Goal: Task Accomplishment & Management: Use online tool/utility

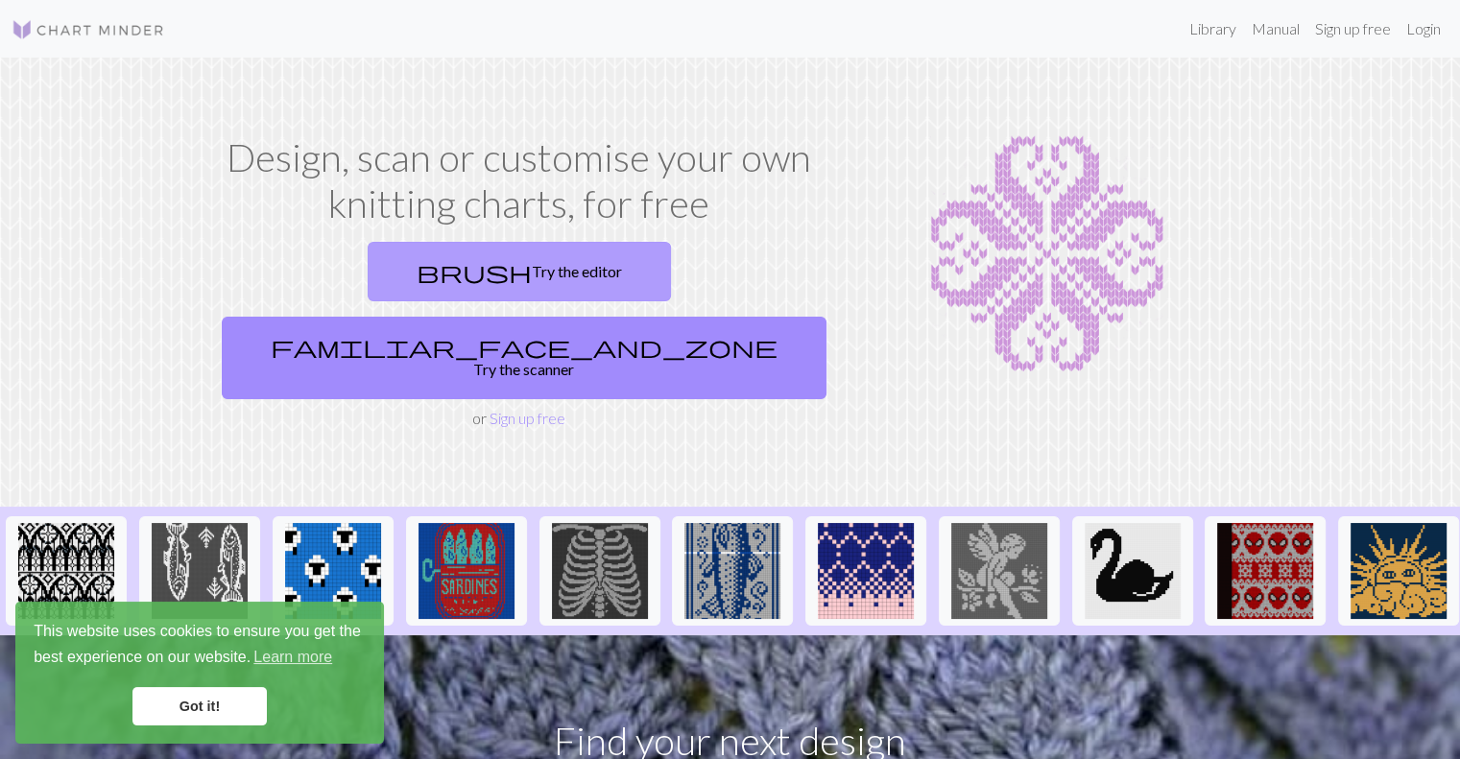
click at [368, 245] on link "brush Try the editor" at bounding box center [519, 271] width 303 height 59
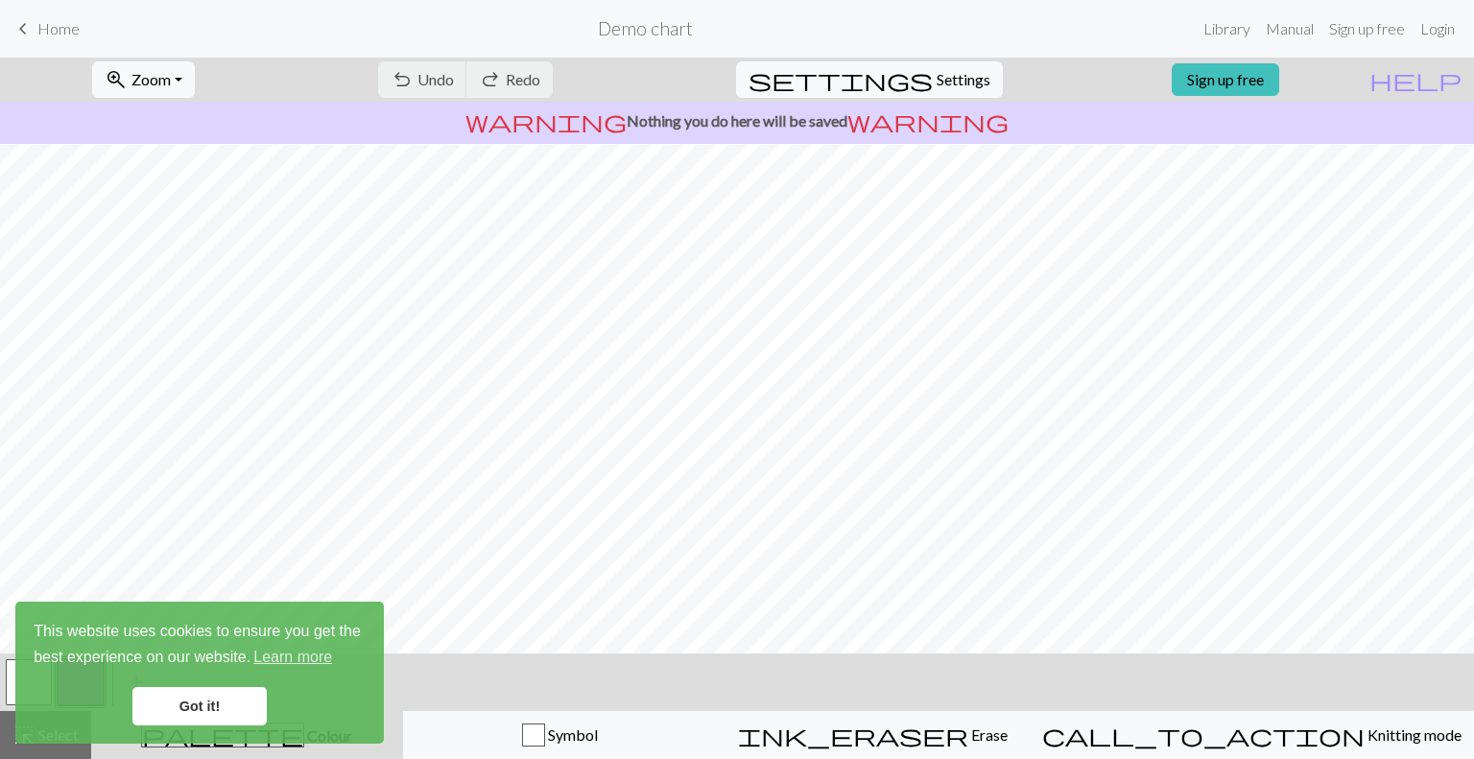
scroll to position [186, 0]
click at [40, 34] on span "Home" at bounding box center [58, 28] width 42 height 18
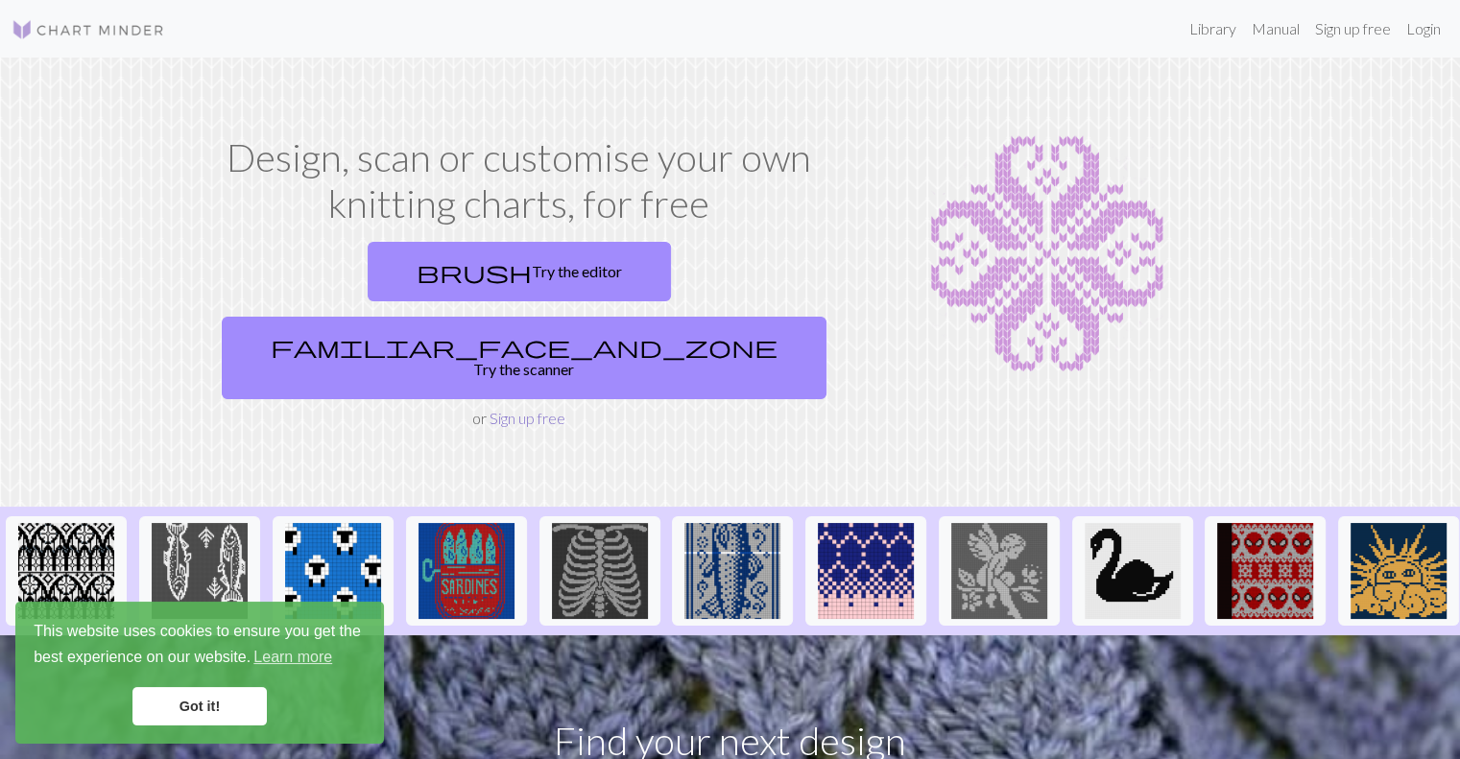
click at [528, 409] on link "Sign up free" at bounding box center [527, 418] width 76 height 18
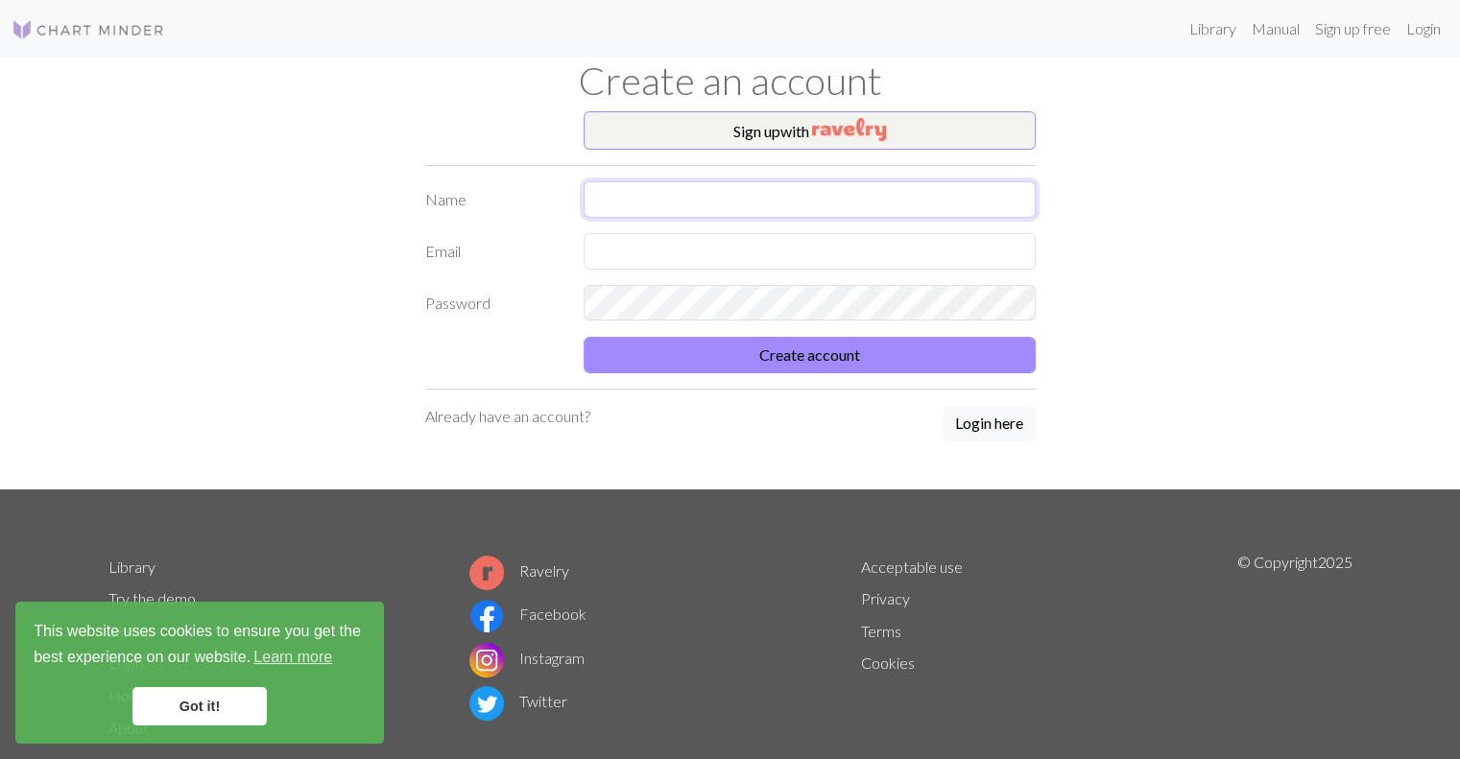
click at [692, 188] on input "text" at bounding box center [809, 199] width 452 height 36
type input "[PERSON_NAME]"
click at [667, 239] on input "text" at bounding box center [809, 251] width 452 height 36
type input "[EMAIL_ADDRESS][DOMAIN_NAME]"
click at [233, 704] on link "Got it!" at bounding box center [199, 706] width 134 height 38
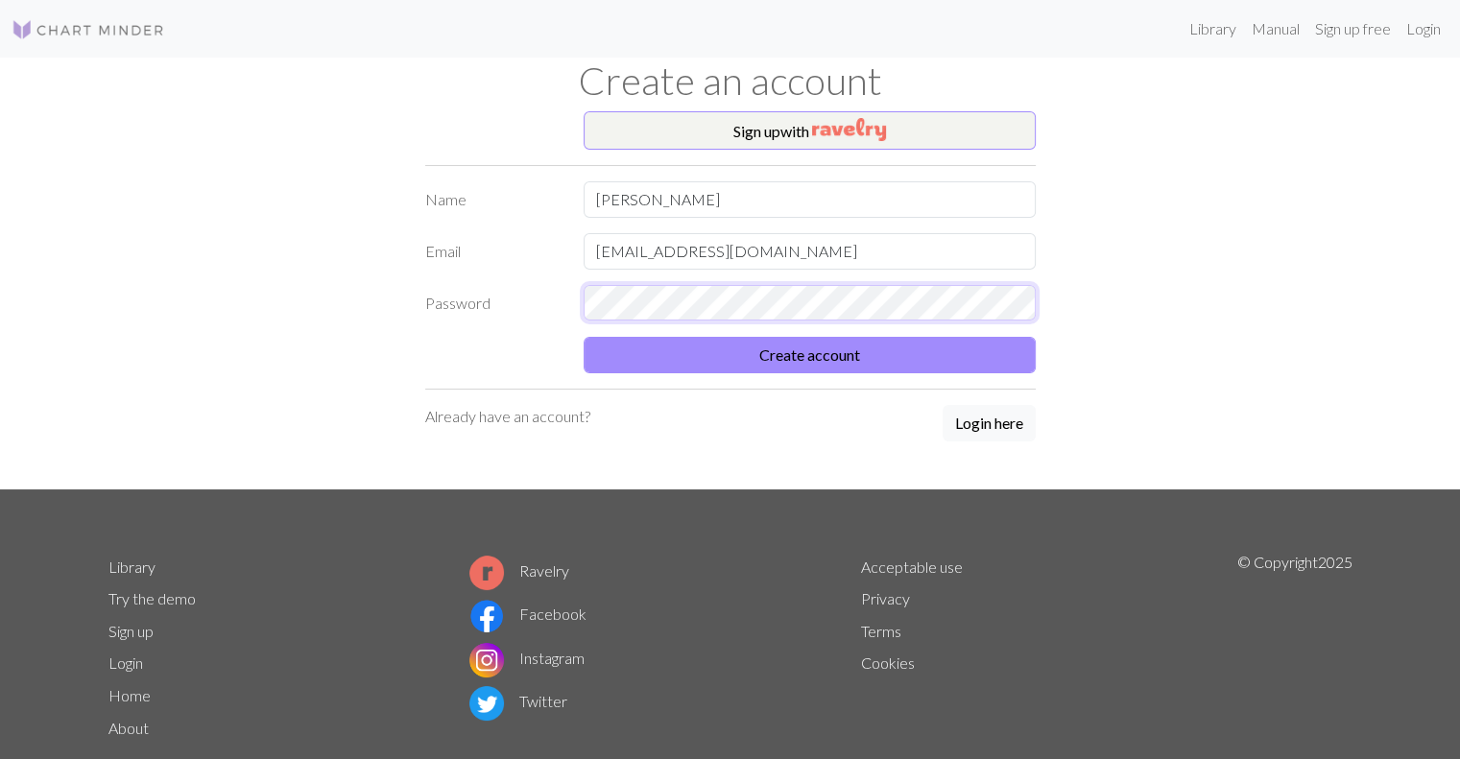
click at [583, 337] on button "Create account" at bounding box center [809, 355] width 452 height 36
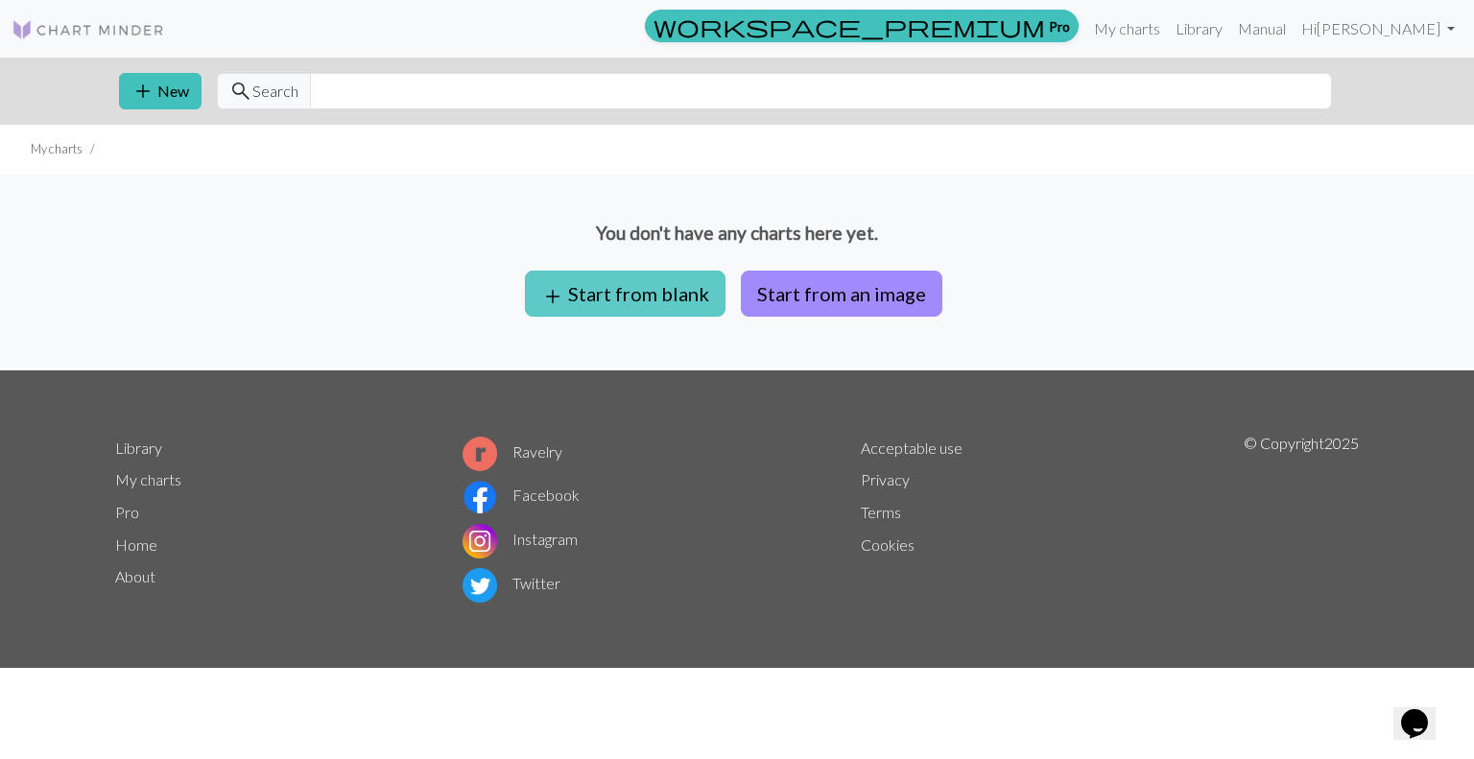
click at [601, 310] on button "add Start from blank" at bounding box center [625, 294] width 201 height 46
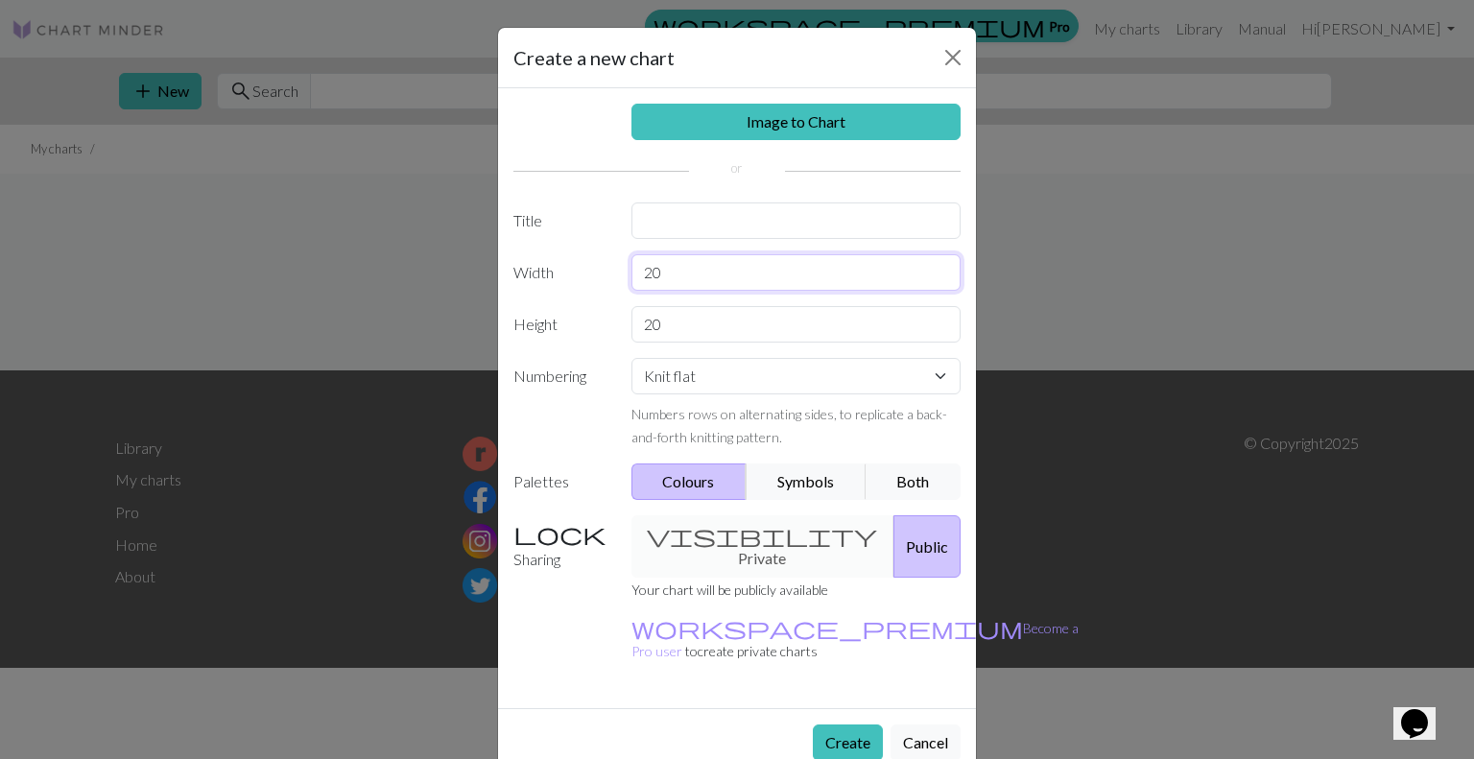
click at [708, 266] on input "20" at bounding box center [796, 272] width 330 height 36
type input "2"
type input "100"
click at [701, 313] on input "20" at bounding box center [796, 324] width 330 height 36
type input "2"
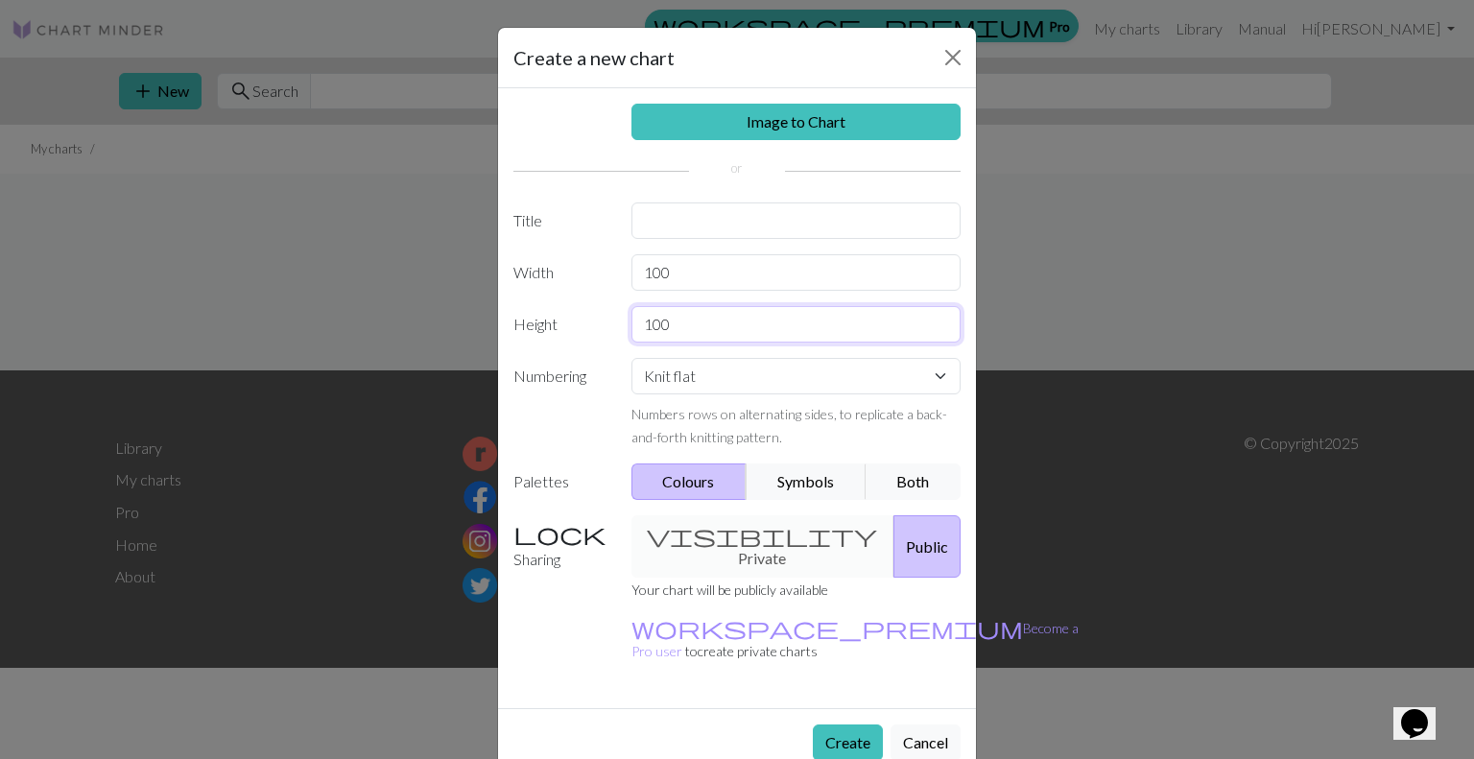
type input "100"
click at [733, 534] on div "visibility Private Public" at bounding box center [796, 546] width 353 height 62
click at [857, 725] on button "Create" at bounding box center [848, 743] width 70 height 36
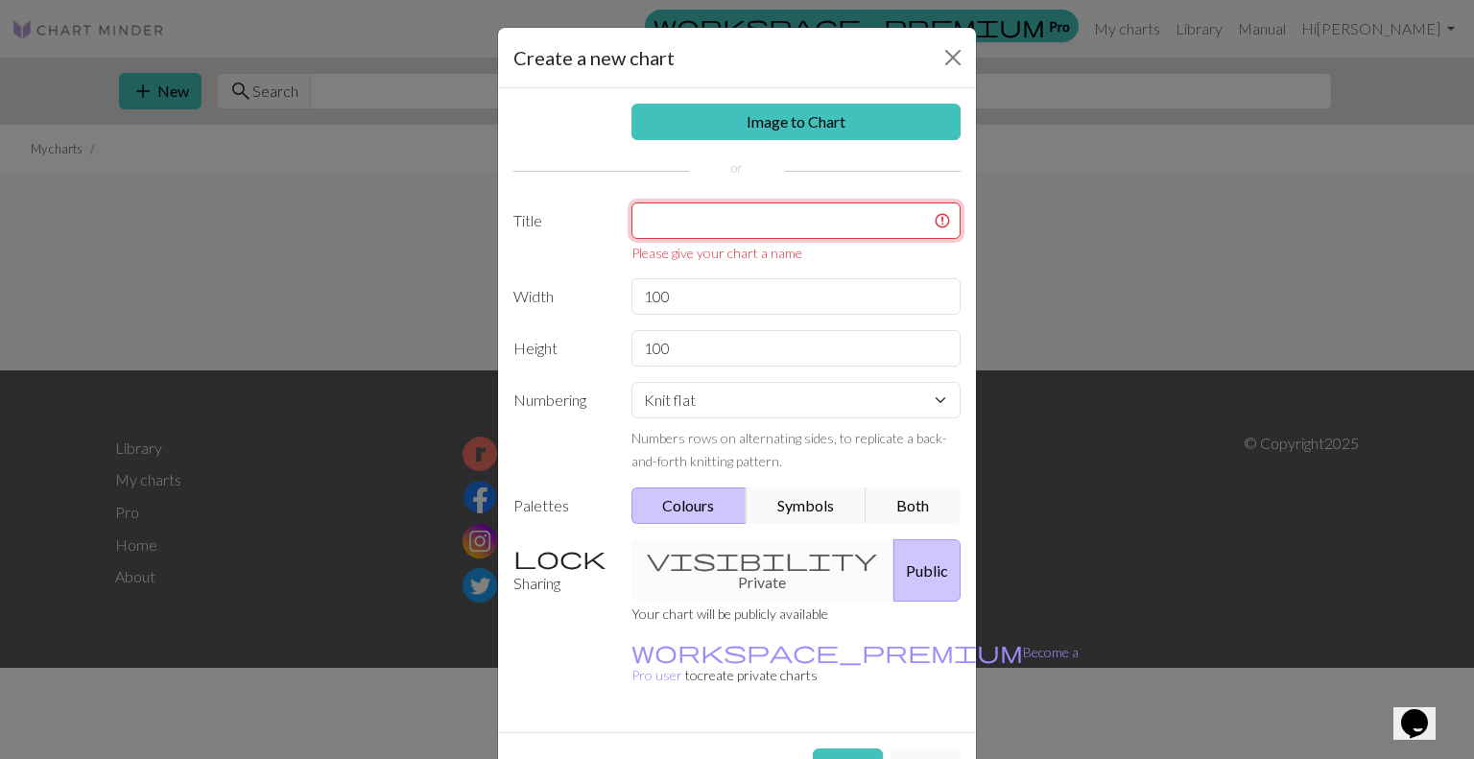
click at [801, 208] on input "text" at bounding box center [796, 220] width 330 height 36
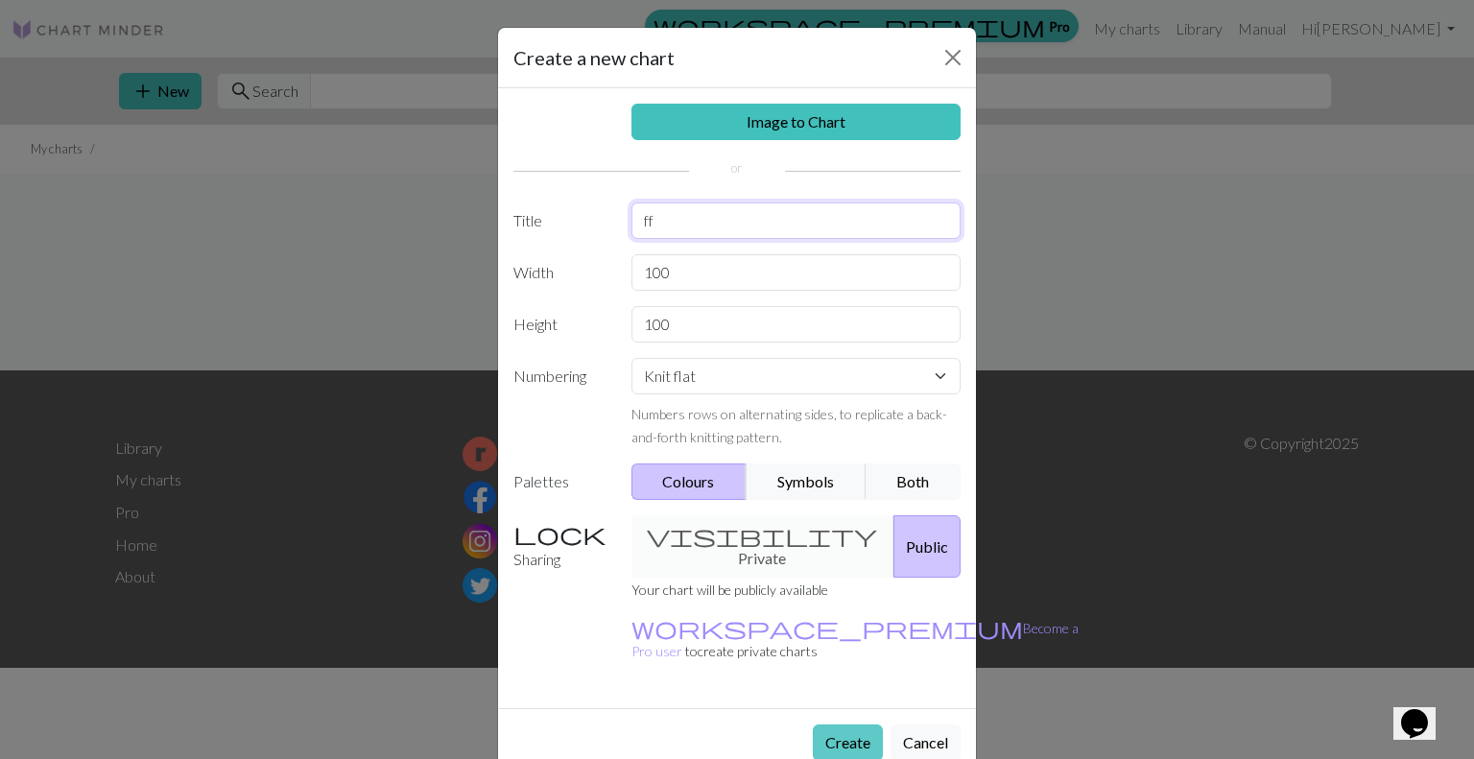
type input "ff"
click at [855, 725] on button "Create" at bounding box center [848, 743] width 70 height 36
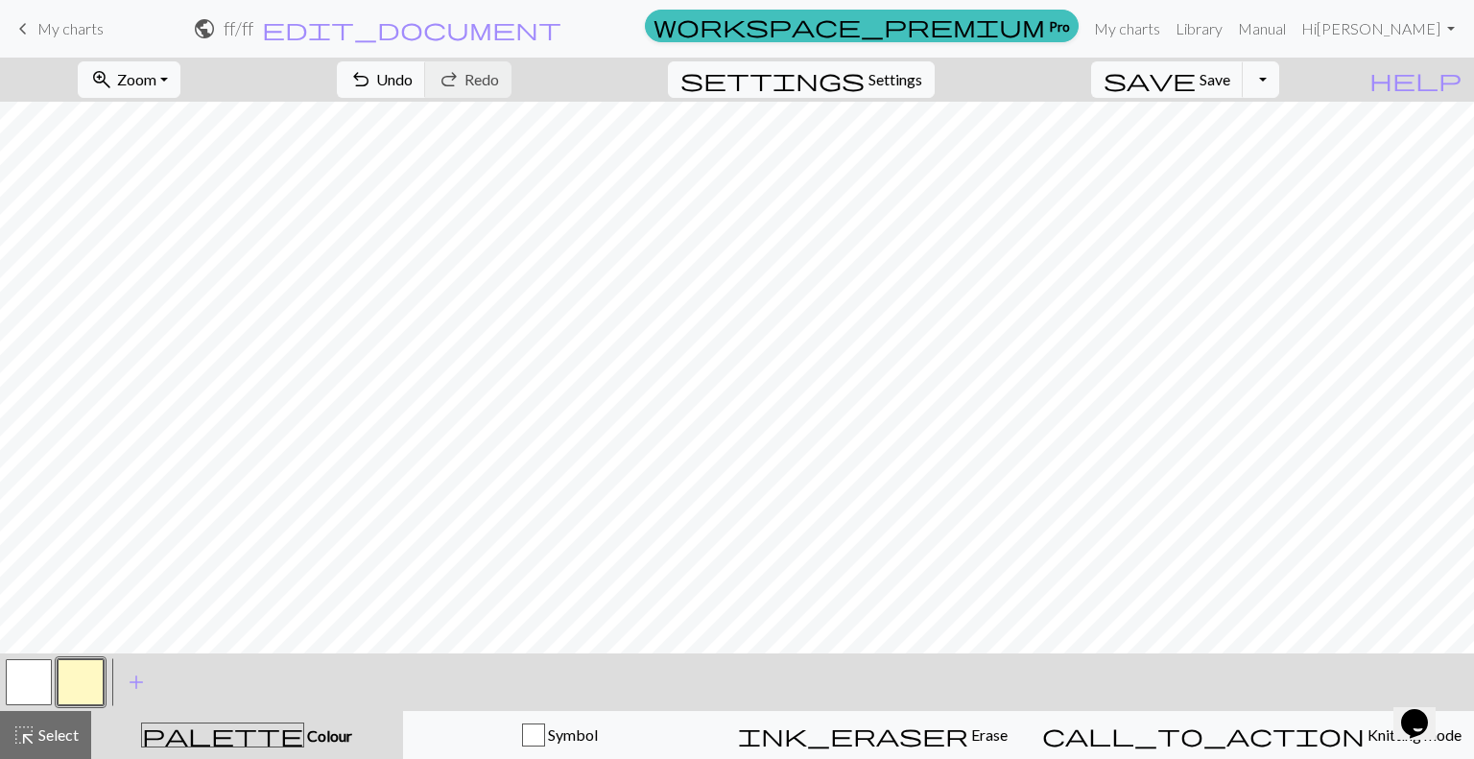
click at [86, 691] on button "button" at bounding box center [81, 682] width 46 height 46
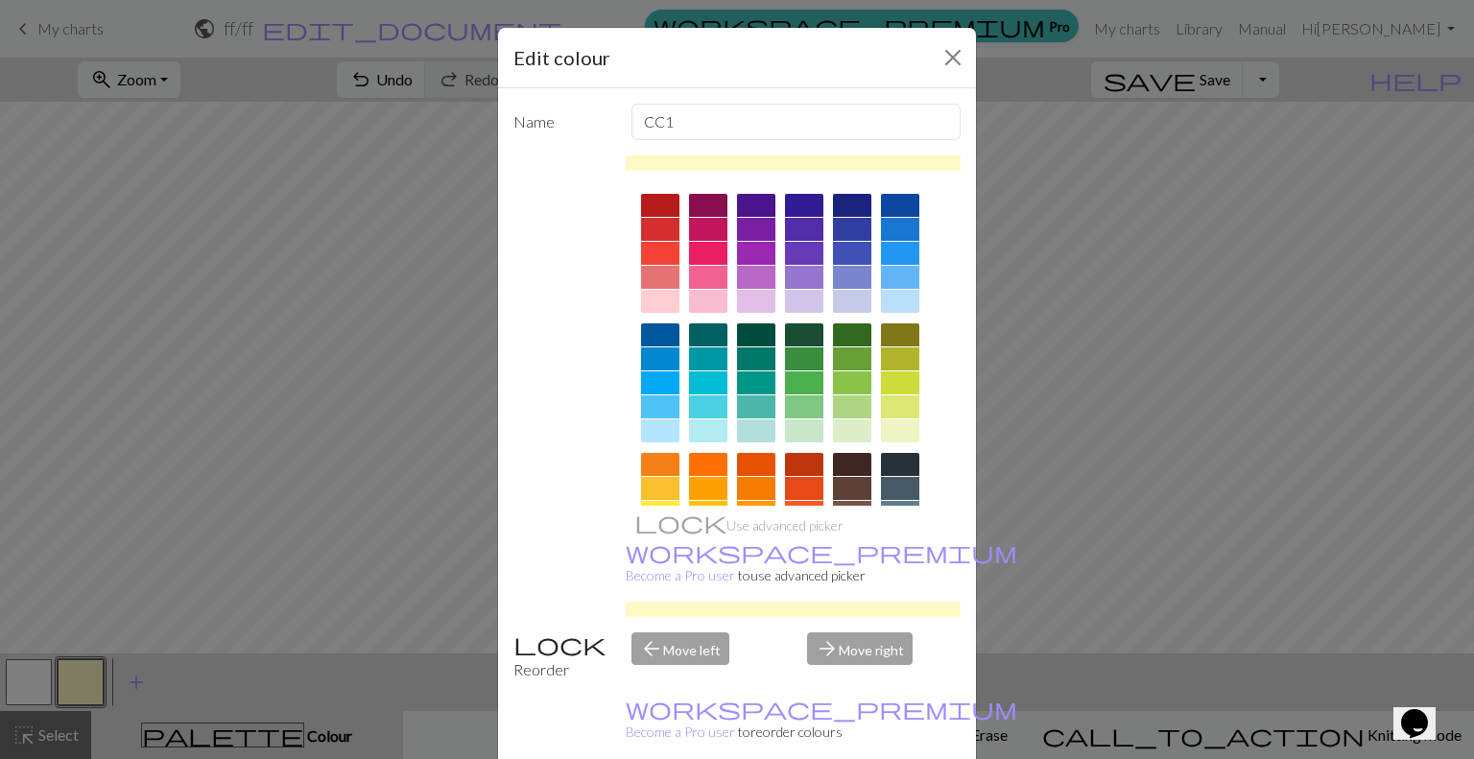
click at [802, 355] on div at bounding box center [804, 358] width 38 height 23
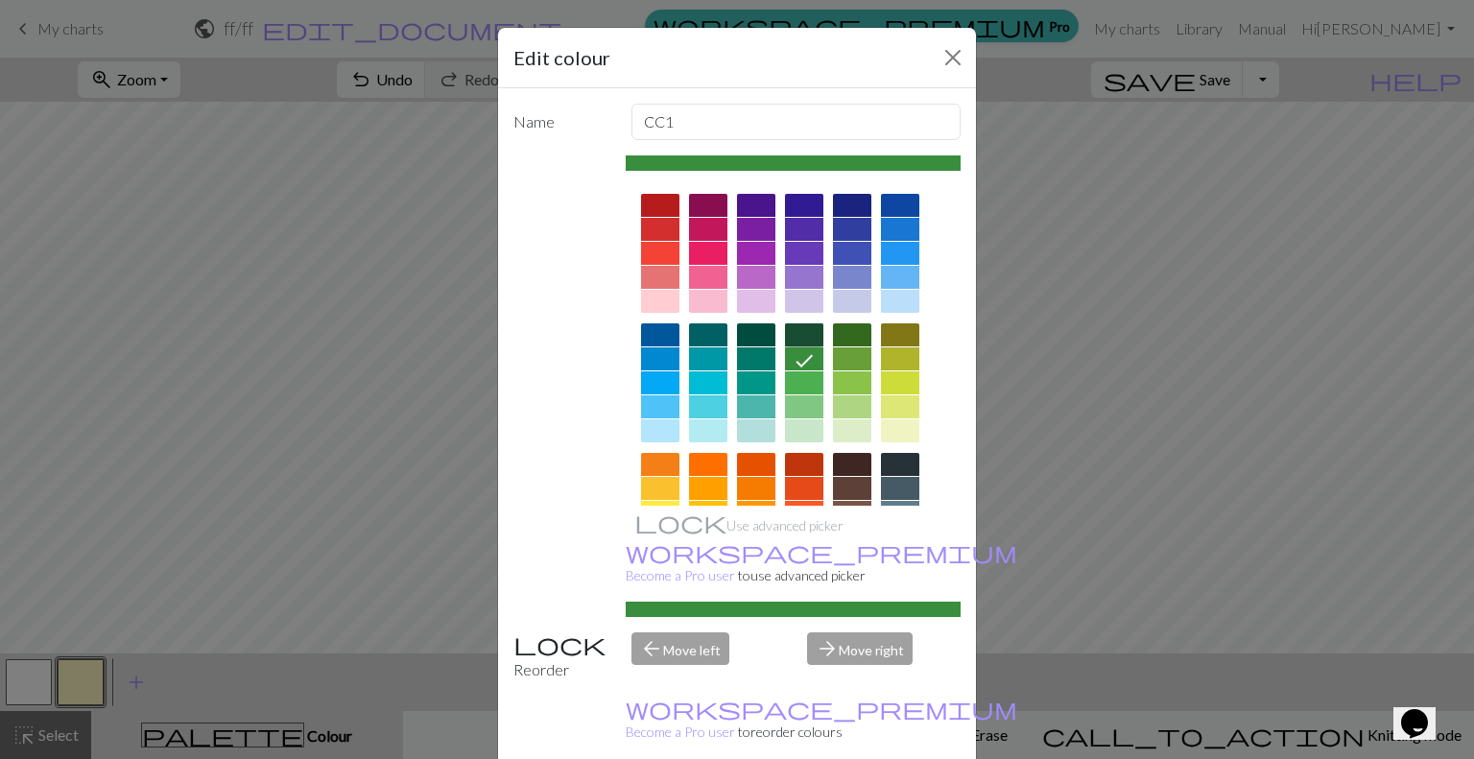
click at [802, 334] on div at bounding box center [804, 334] width 38 height 23
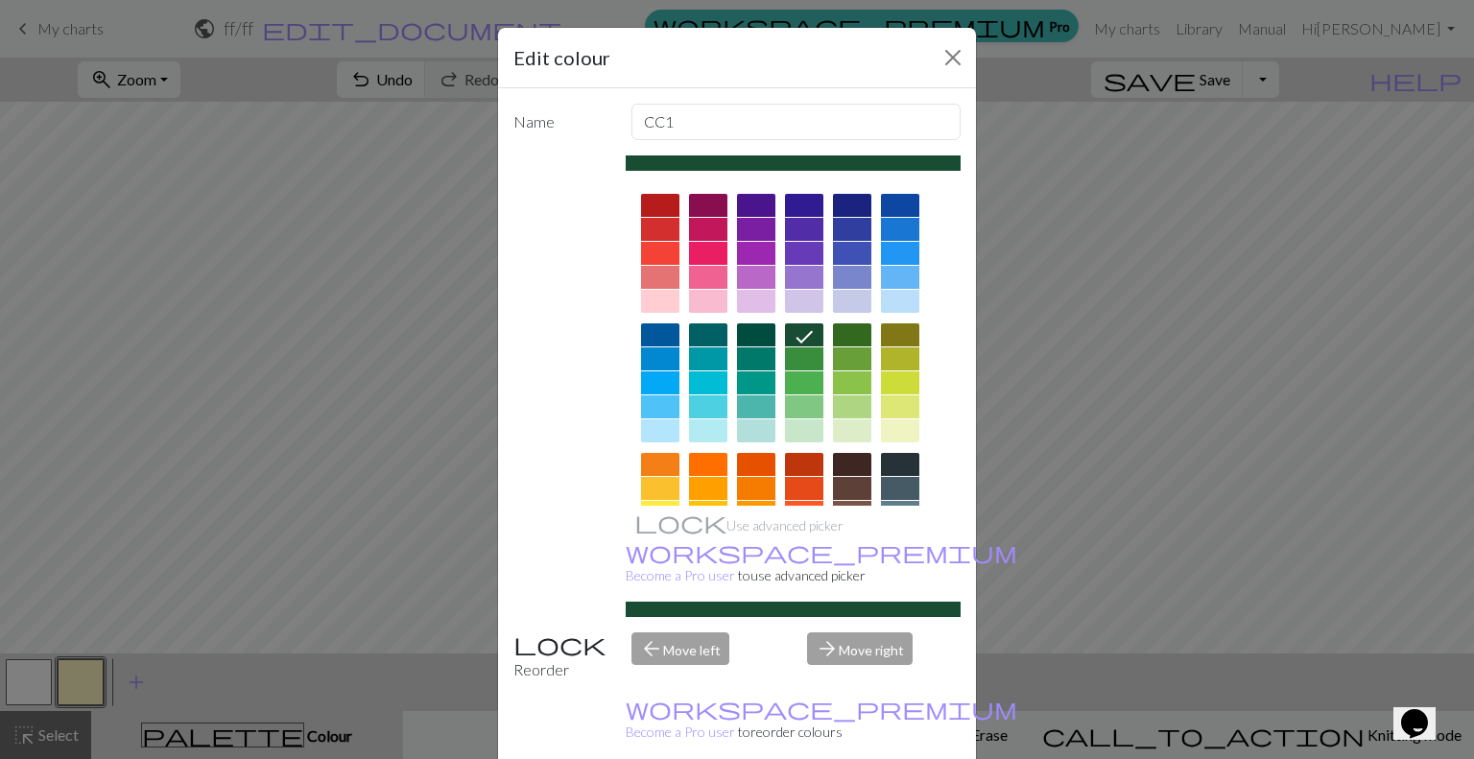
click at [1026, 174] on div "Edit colour Name CC1 Use advanced picker workspace_premium Become a Pro user to…" at bounding box center [737, 379] width 1474 height 759
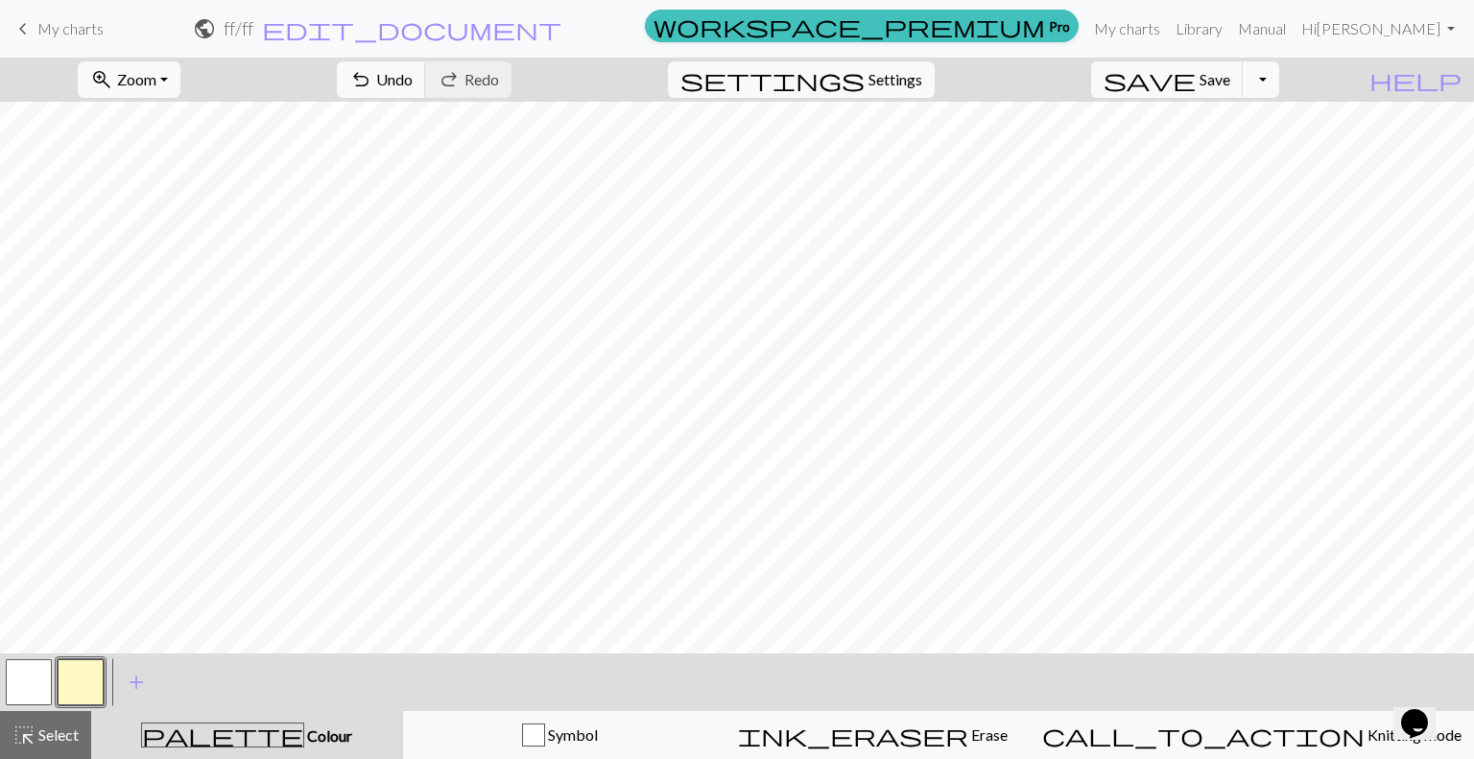
click at [84, 682] on button "button" at bounding box center [81, 682] width 46 height 46
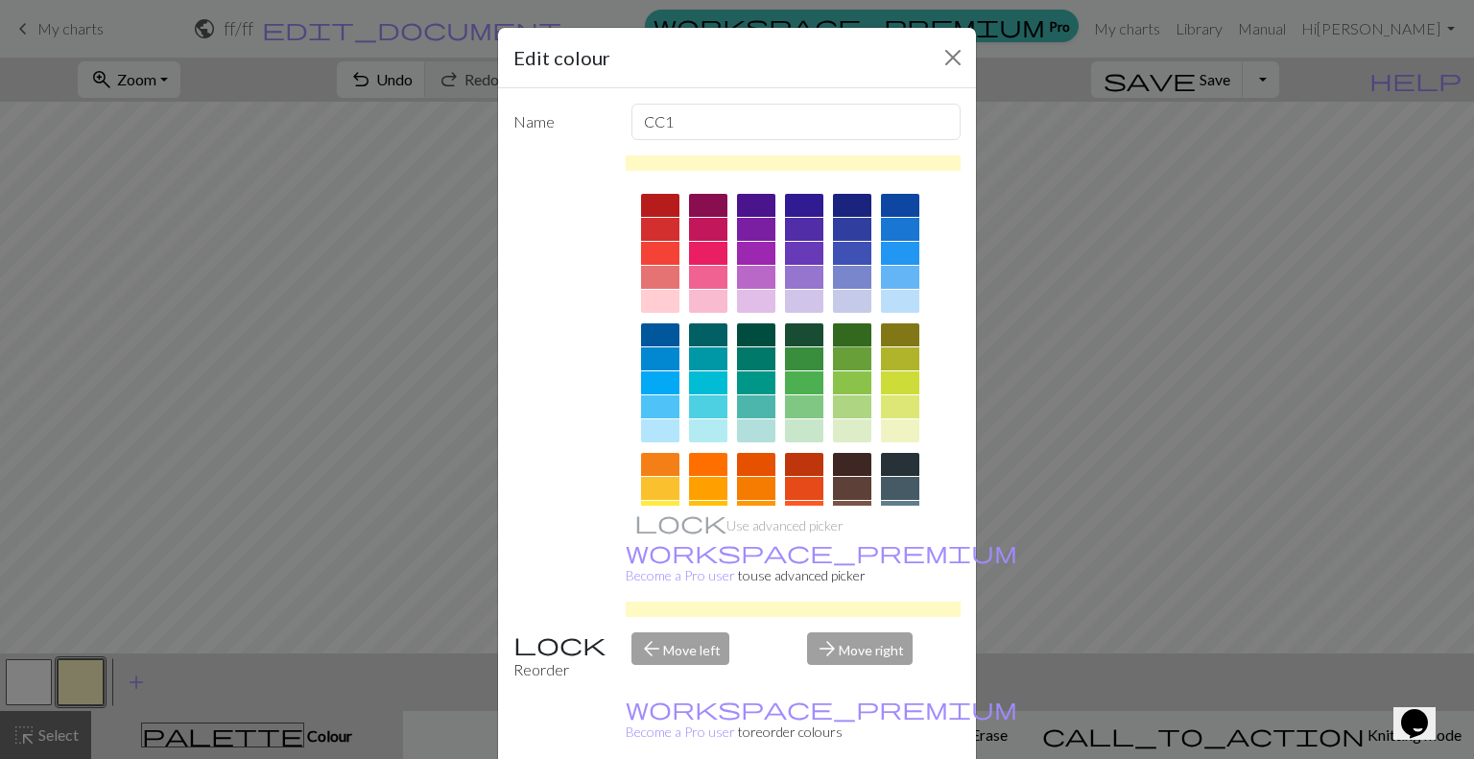
click at [835, 327] on div at bounding box center [852, 334] width 38 height 23
